Goal: Information Seeking & Learning: Learn about a topic

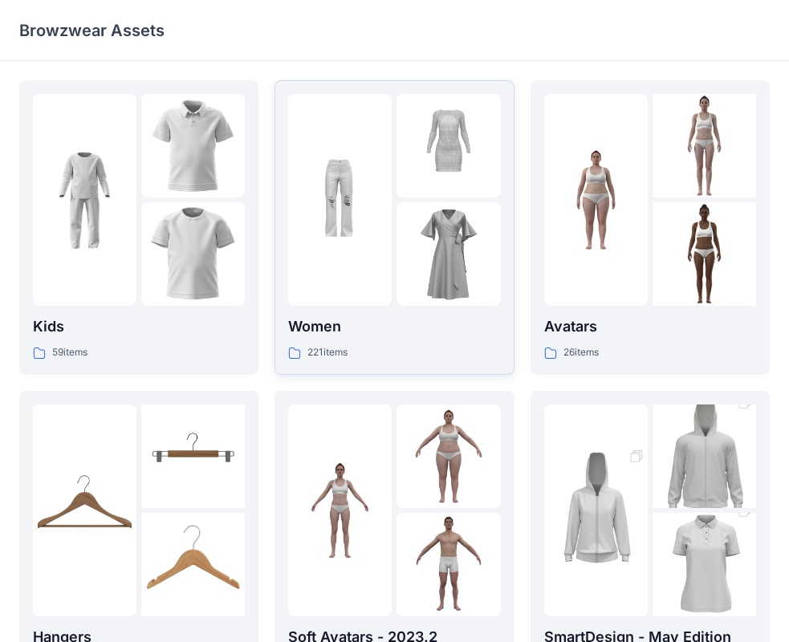
click at [331, 340] on div "Women 221 items" at bounding box center [394, 339] width 212 height 46
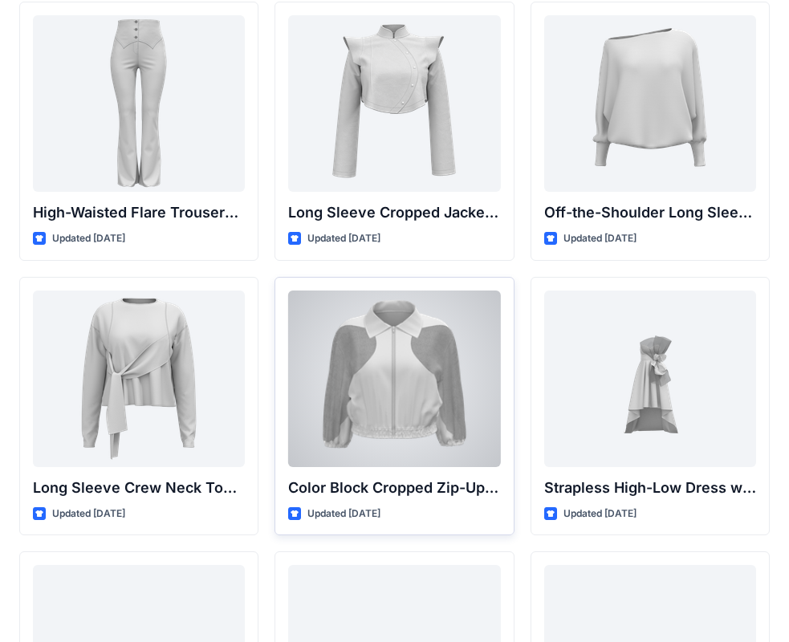
scroll to position [80, 0]
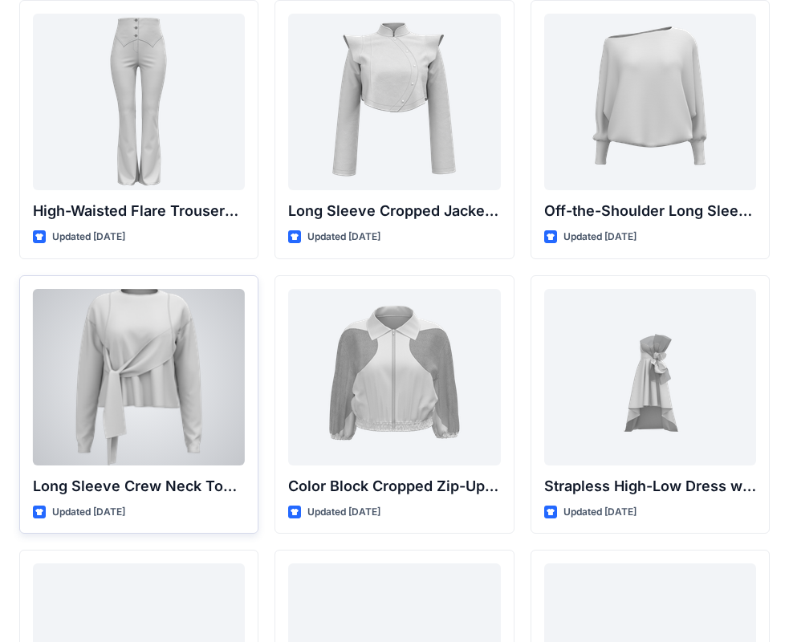
click at [169, 416] on div at bounding box center [139, 377] width 212 height 177
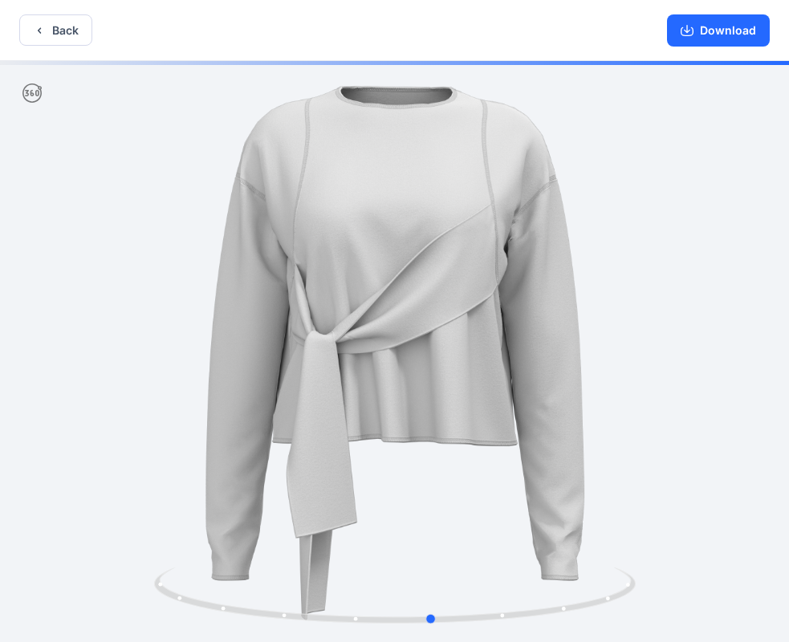
drag, startPoint x: 83, startPoint y: 371, endPoint x: 648, endPoint y: 461, distance: 572.5
click at [648, 461] on div at bounding box center [394, 353] width 789 height 585
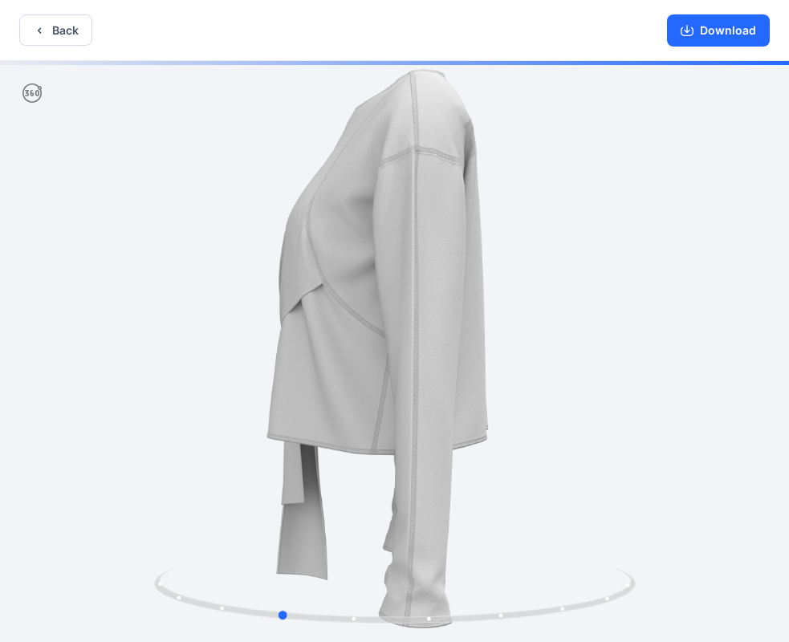
drag, startPoint x: 400, startPoint y: 492, endPoint x: 726, endPoint y: 471, distance: 326.8
click at [726, 471] on div at bounding box center [394, 353] width 789 height 585
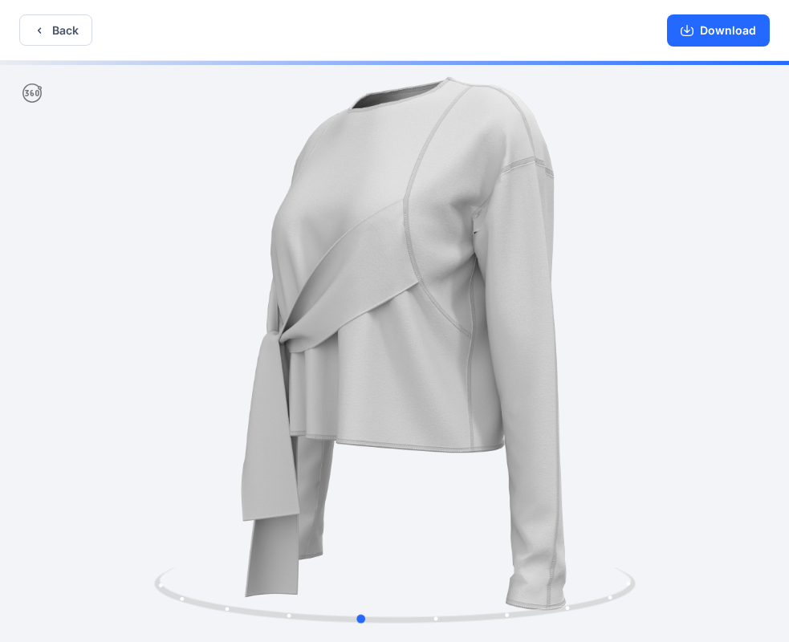
drag, startPoint x: 198, startPoint y: 516, endPoint x: 569, endPoint y: 494, distance: 371.7
click at [569, 494] on div at bounding box center [394, 353] width 789 height 585
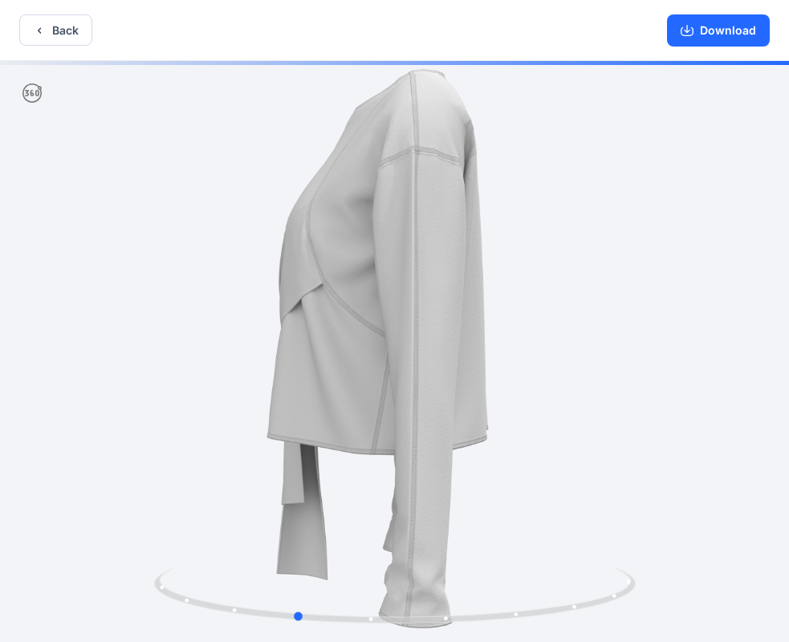
drag, startPoint x: 78, startPoint y: 401, endPoint x: 5, endPoint y: 418, distance: 75.2
click at [5, 418] on div at bounding box center [394, 353] width 789 height 585
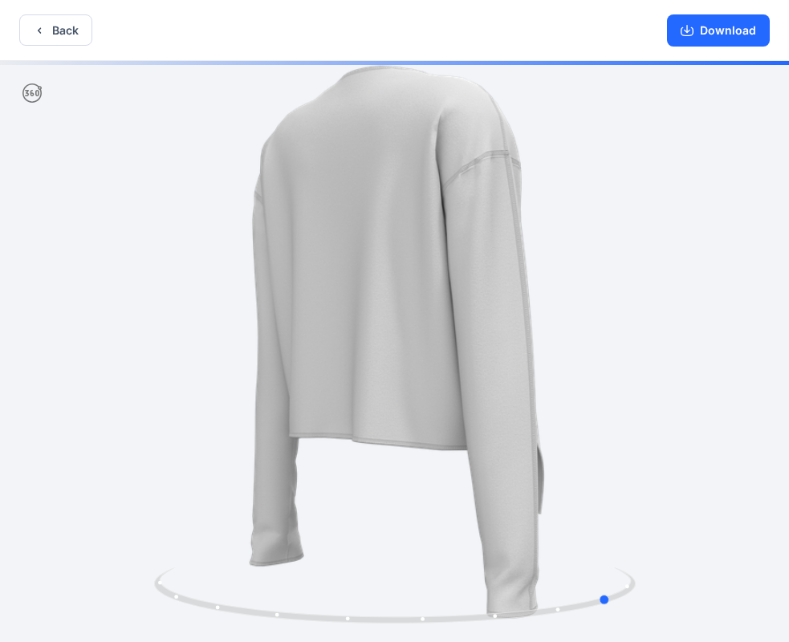
drag, startPoint x: 22, startPoint y: 414, endPoint x: -150, endPoint y: 418, distance: 171.9
click at [0, 418] on html "Back Download Version History" at bounding box center [394, 323] width 789 height 646
click at [32, 40] on button "Back" at bounding box center [55, 29] width 73 height 31
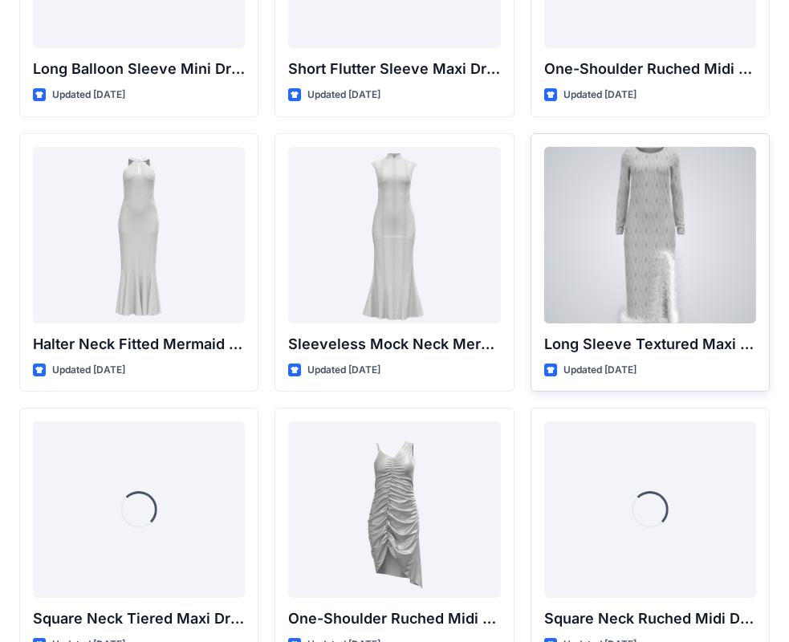
scroll to position [803, 0]
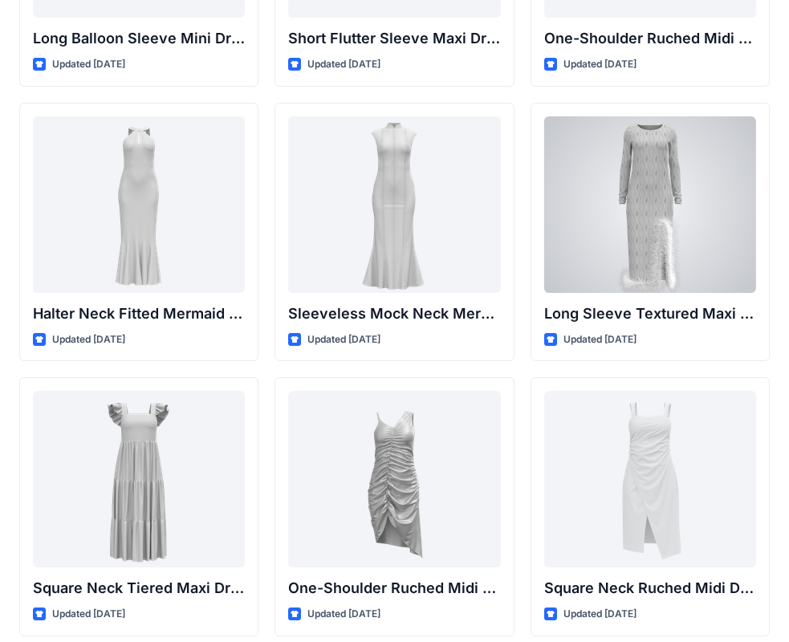
click at [688, 252] on div at bounding box center [650, 204] width 212 height 177
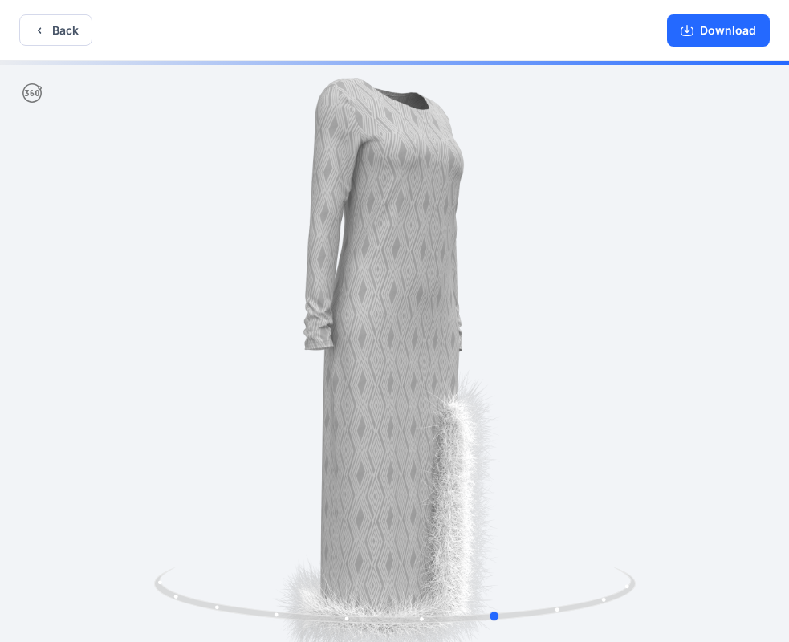
drag, startPoint x: 242, startPoint y: 496, endPoint x: 360, endPoint y: 500, distance: 118.1
click at [360, 500] on div at bounding box center [394, 353] width 789 height 585
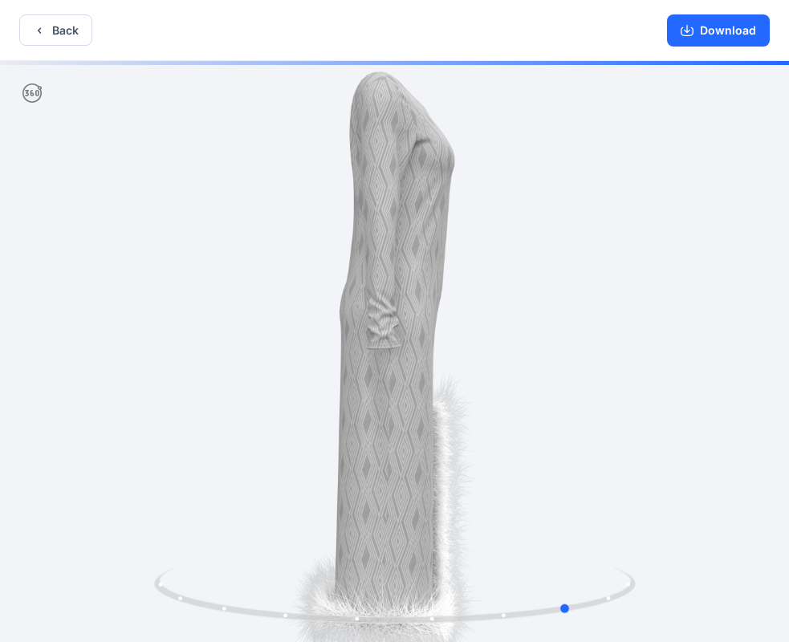
drag, startPoint x: 293, startPoint y: 511, endPoint x: 304, endPoint y: 527, distance: 19.6
click at [304, 527] on div at bounding box center [394, 353] width 789 height 585
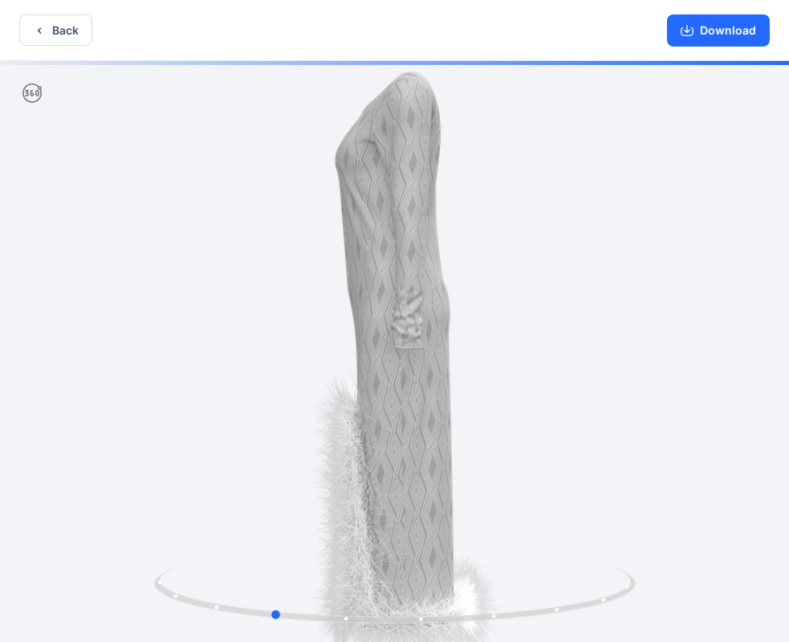
drag, startPoint x: 303, startPoint y: 527, endPoint x: -1, endPoint y: 534, distance: 303.7
click at [0, 534] on html "Back Download Version History" at bounding box center [394, 323] width 789 height 646
click at [54, 27] on button "Back" at bounding box center [55, 29] width 73 height 31
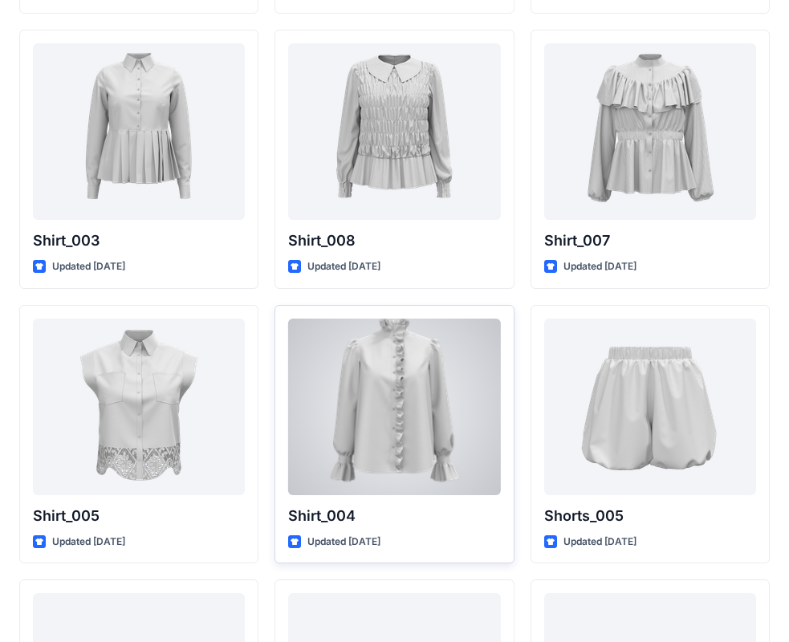
scroll to position [7282, 0]
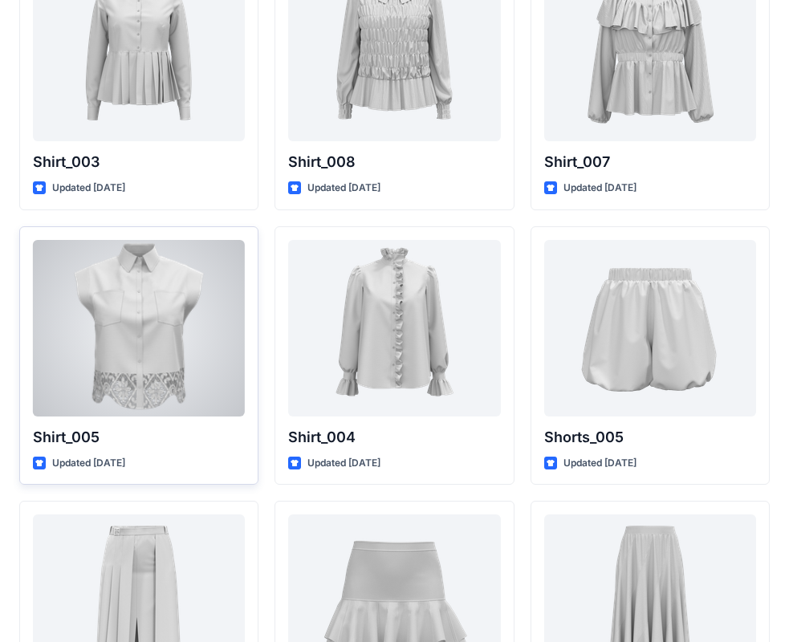
click at [157, 347] on div at bounding box center [139, 328] width 212 height 177
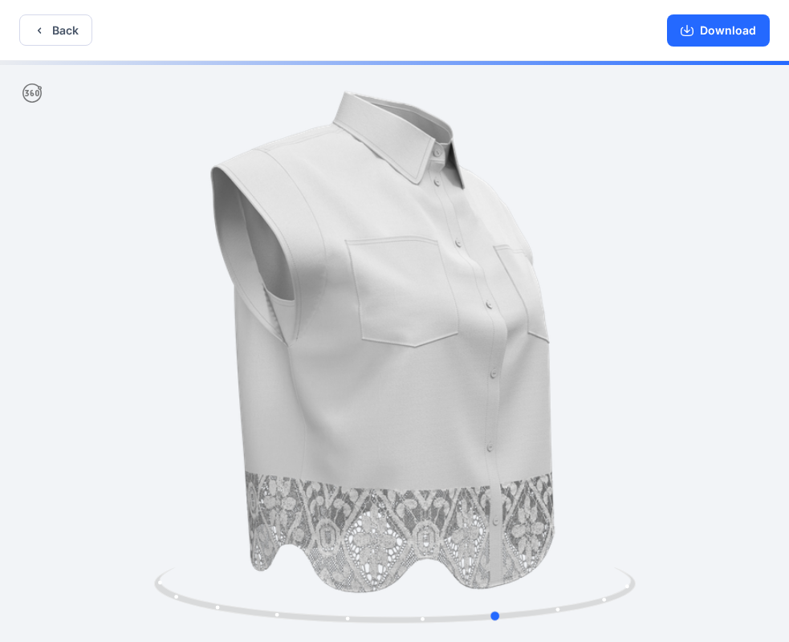
drag, startPoint x: 753, startPoint y: 327, endPoint x: 310, endPoint y: 427, distance: 454.5
click at [342, 447] on div at bounding box center [394, 353] width 789 height 585
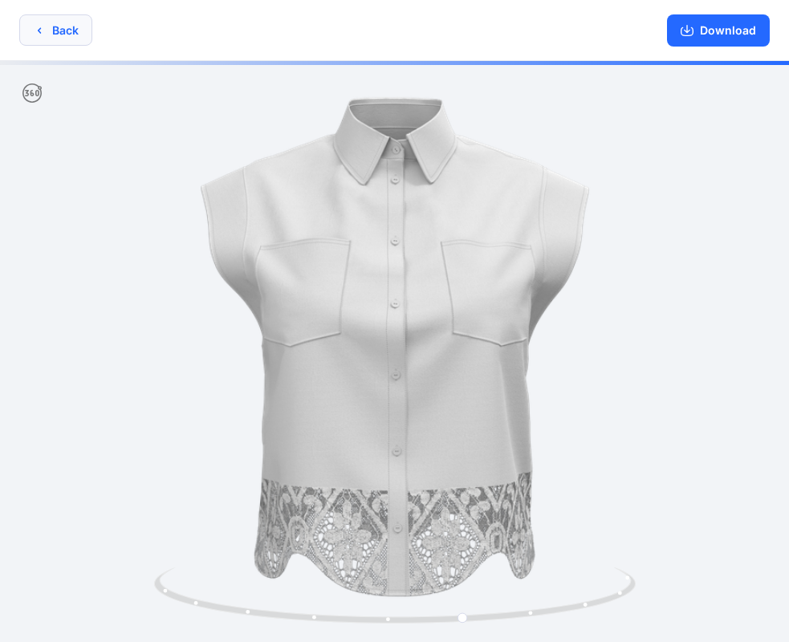
click at [51, 33] on button "Back" at bounding box center [55, 29] width 73 height 31
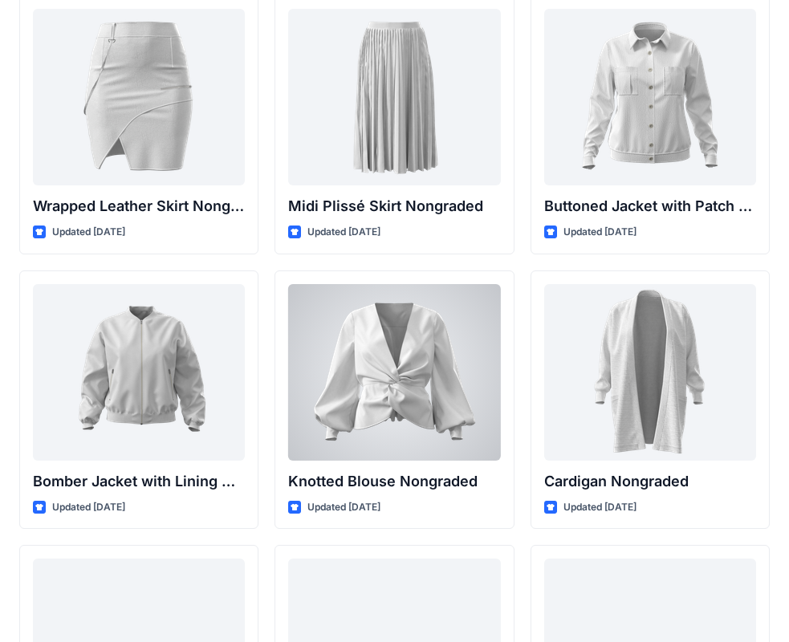
scroll to position [14688, 0]
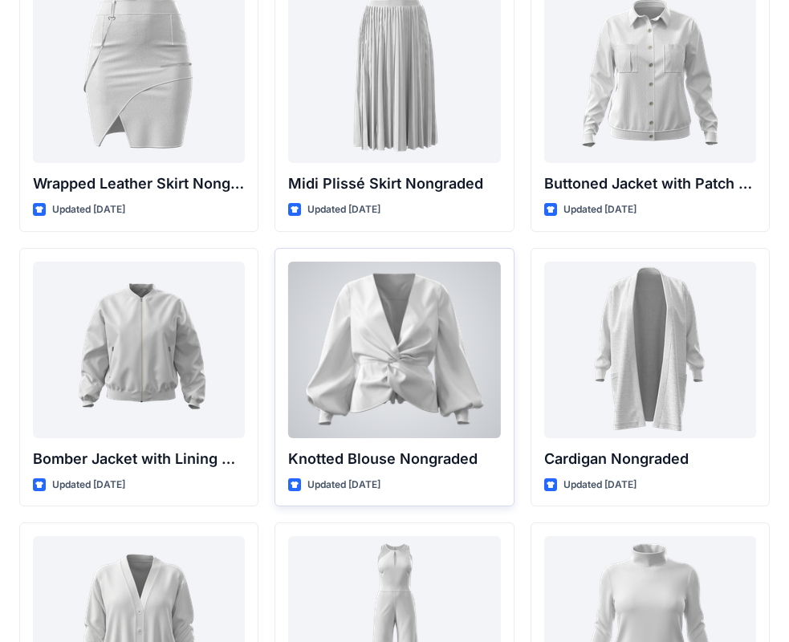
click at [414, 385] on div at bounding box center [394, 350] width 212 height 177
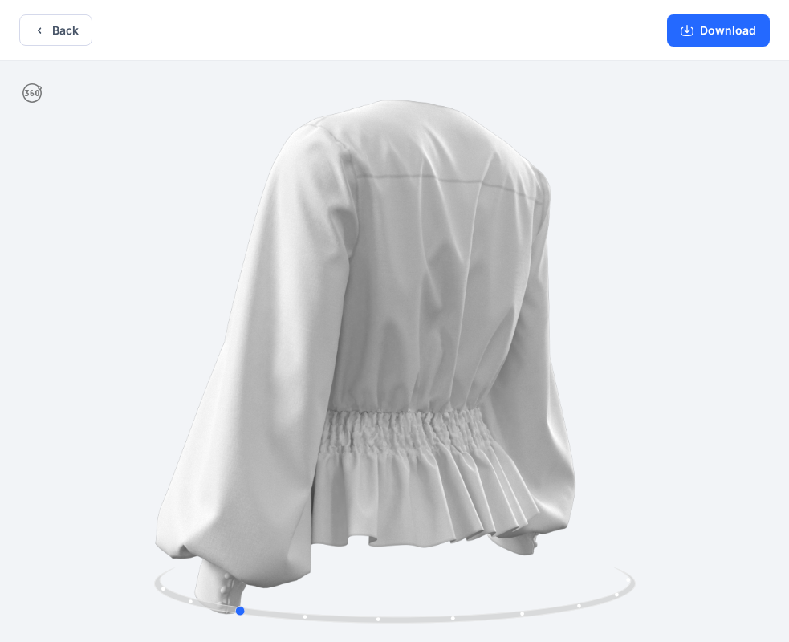
drag, startPoint x: 108, startPoint y: 341, endPoint x: 940, endPoint y: 348, distance: 831.2
click at [789, 348] on html "Back Download Version History" at bounding box center [394, 323] width 789 height 646
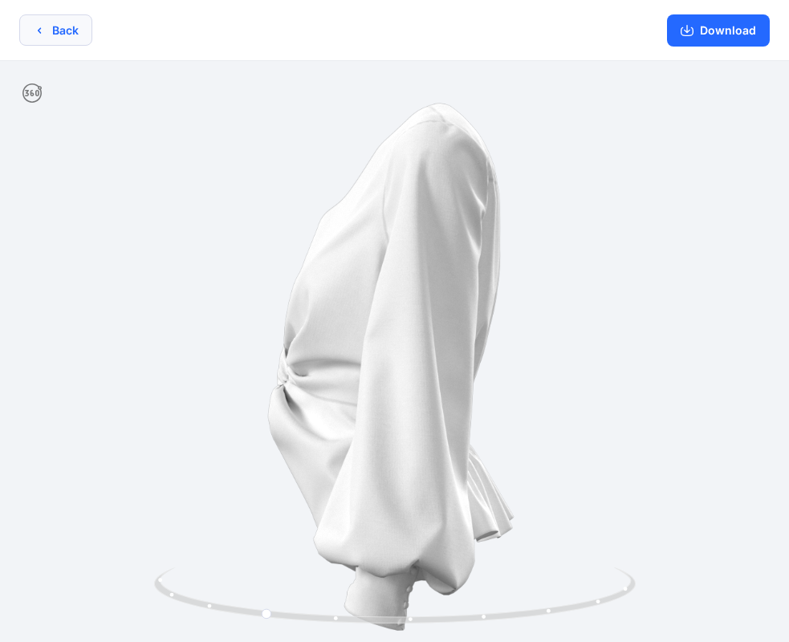
click at [61, 42] on button "Back" at bounding box center [55, 29] width 73 height 31
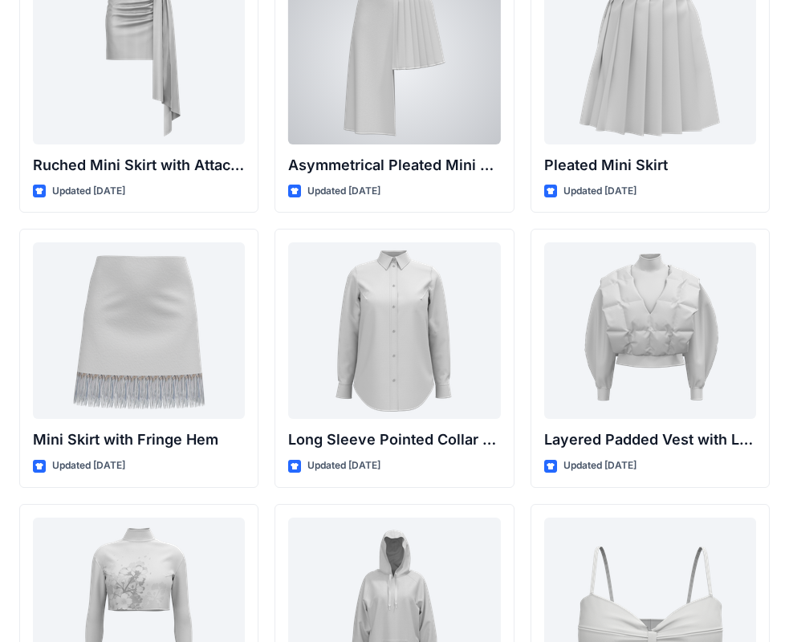
scroll to position [4578, 0]
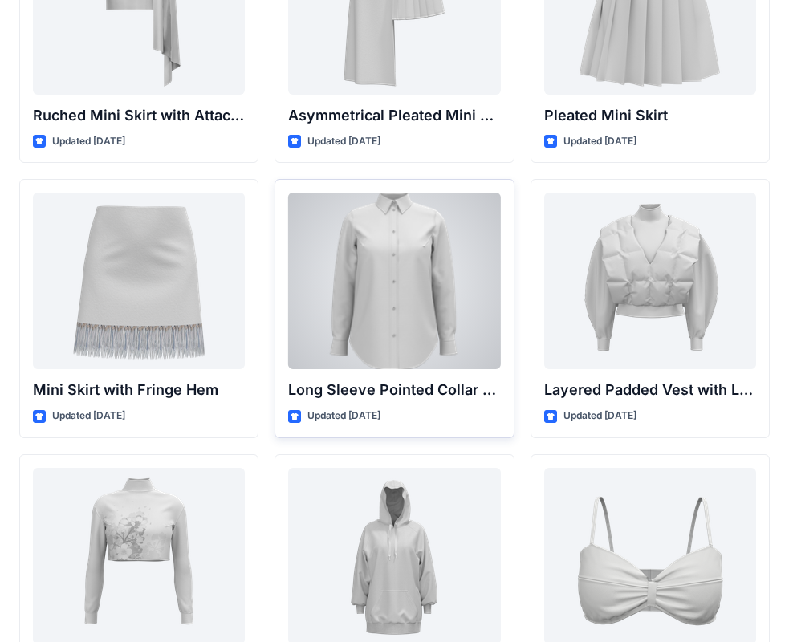
click at [408, 250] on div at bounding box center [394, 281] width 212 height 177
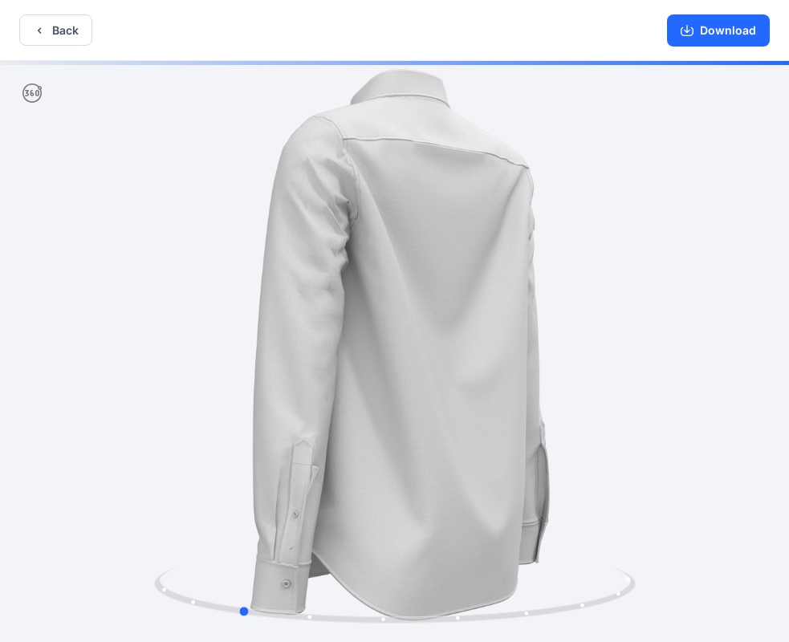
drag, startPoint x: 91, startPoint y: 432, endPoint x: 467, endPoint y: 485, distance: 380.4
click at [467, 485] on div at bounding box center [394, 353] width 789 height 585
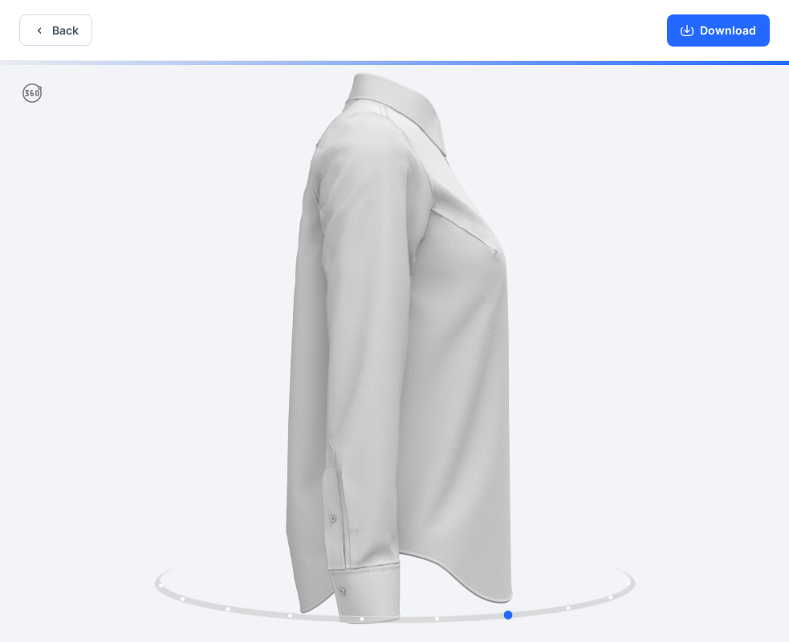
drag, startPoint x: 263, startPoint y: 523, endPoint x: 655, endPoint y: 487, distance: 394.3
click at [655, 487] on div at bounding box center [394, 353] width 789 height 585
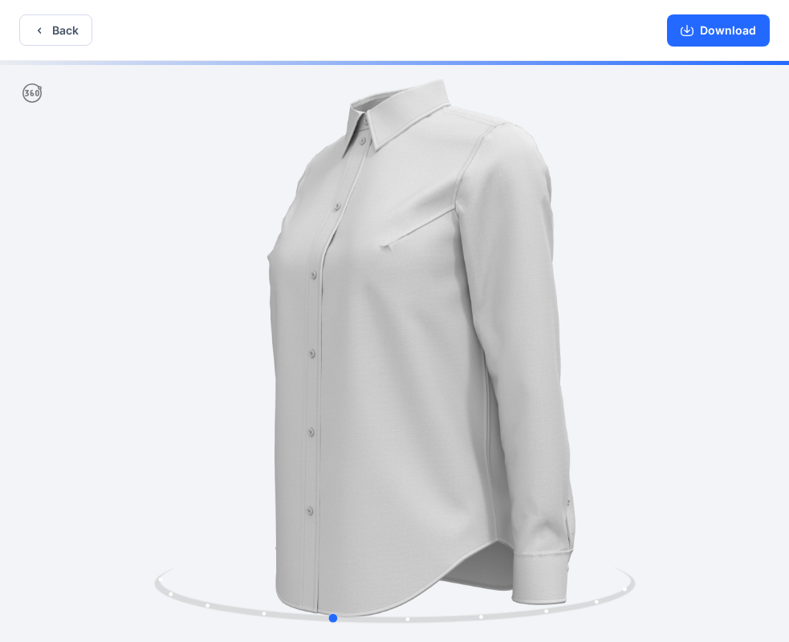
drag, startPoint x: 341, startPoint y: 569, endPoint x: 430, endPoint y: 562, distance: 89.4
click at [512, 549] on div at bounding box center [394, 353] width 789 height 585
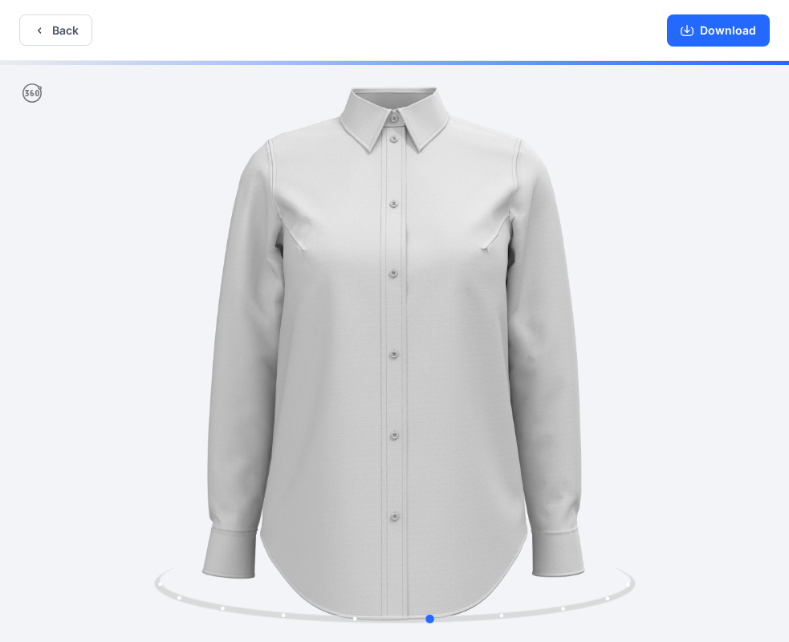
drag, startPoint x: 379, startPoint y: 565, endPoint x: 528, endPoint y: 546, distance: 150.5
click at [529, 546] on div at bounding box center [394, 353] width 789 height 585
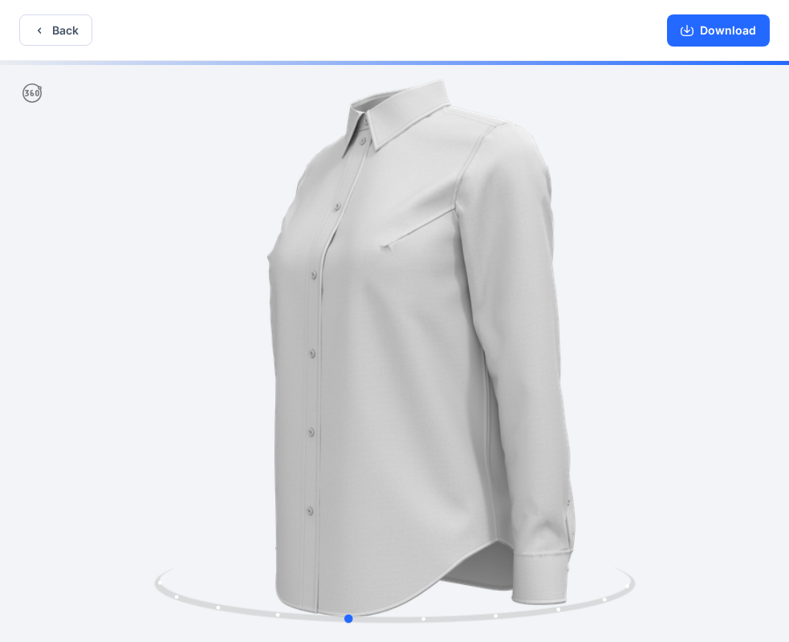
drag, startPoint x: 306, startPoint y: 561, endPoint x: 589, endPoint y: 536, distance: 283.7
click at [598, 537] on div at bounding box center [394, 353] width 789 height 585
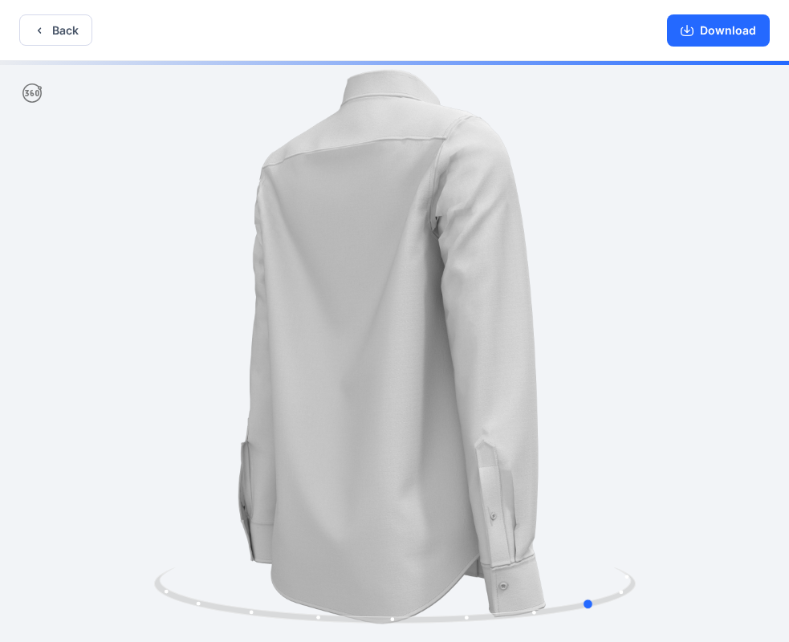
drag, startPoint x: 174, startPoint y: 511, endPoint x: 434, endPoint y: 520, distance: 260.4
click at [434, 520] on div at bounding box center [394, 353] width 789 height 585
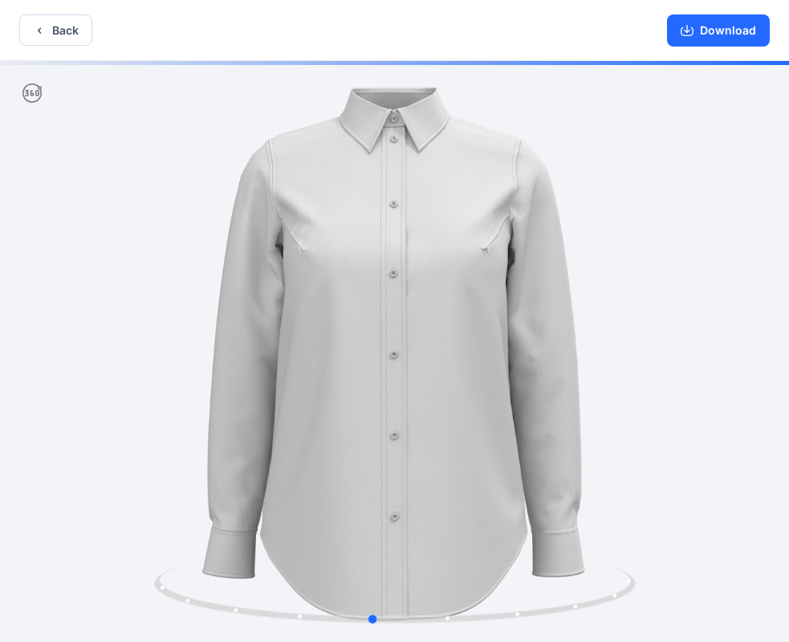
drag, startPoint x: 259, startPoint y: 418, endPoint x: 16, endPoint y: 417, distance: 242.5
click at [16, 417] on div at bounding box center [394, 353] width 789 height 585
click at [705, 33] on button "Download" at bounding box center [718, 30] width 103 height 32
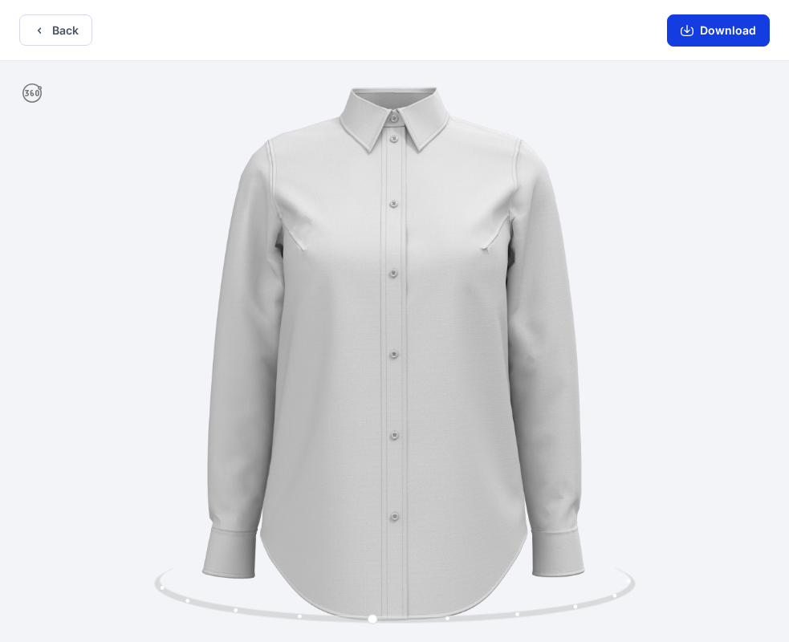
click at [759, 29] on button "Download" at bounding box center [718, 30] width 103 height 32
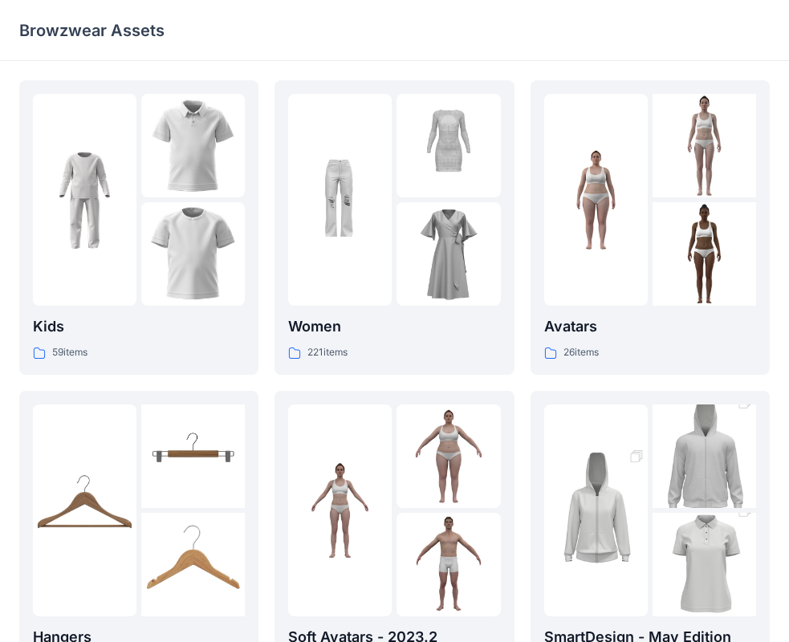
click at [341, 274] on div at bounding box center [340, 200] width 104 height 212
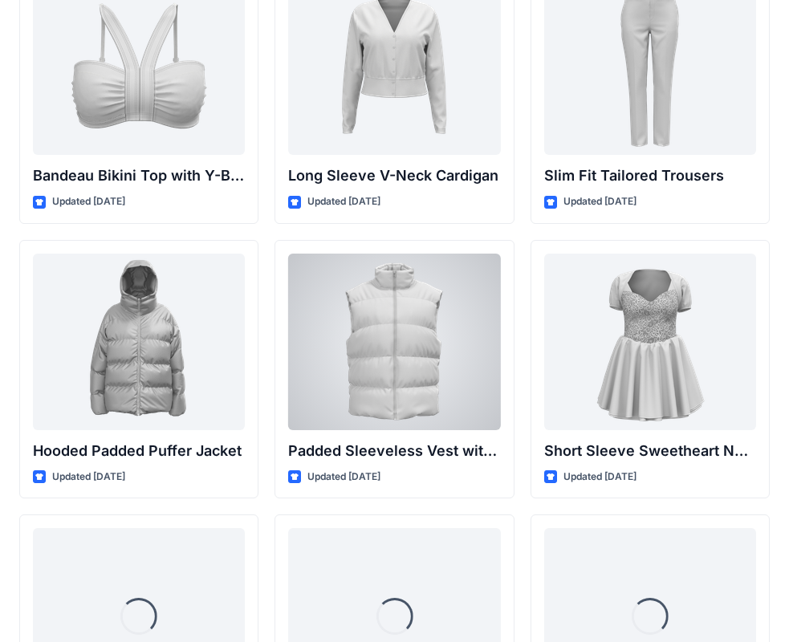
scroll to position [1780, 0]
